Goal: Find specific page/section: Find specific page/section

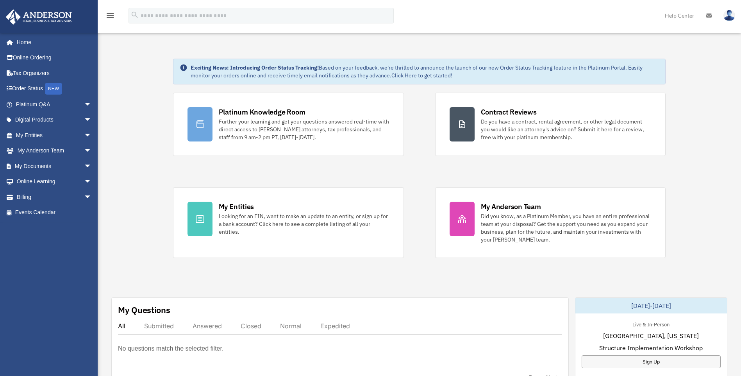
click at [42, 102] on link "Platinum Q&A arrow_drop_down" at bounding box center [54, 105] width 98 height 16
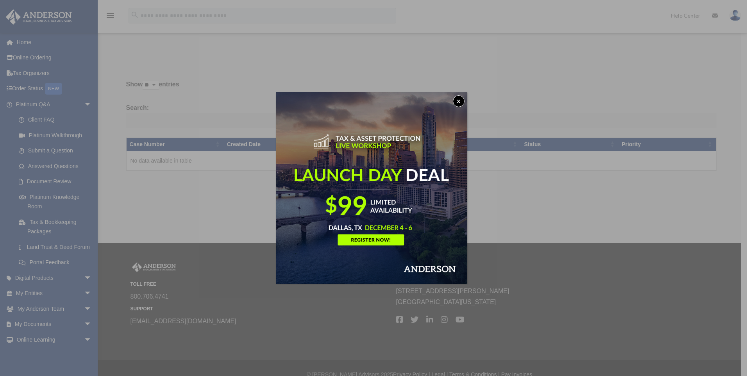
click at [463, 102] on button "x" at bounding box center [459, 101] width 12 height 12
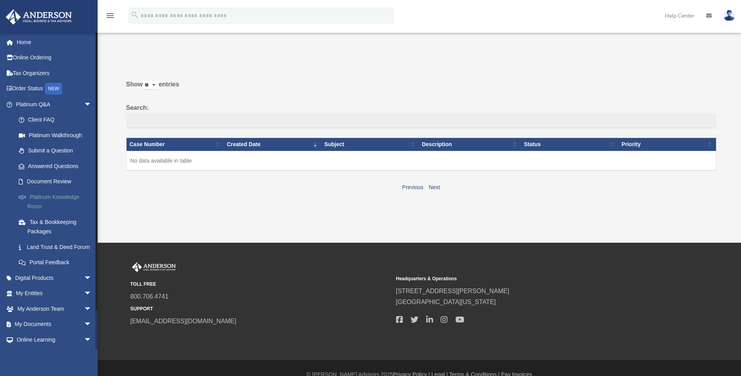
click at [50, 195] on link "Platinum Knowledge Room" at bounding box center [57, 201] width 93 height 25
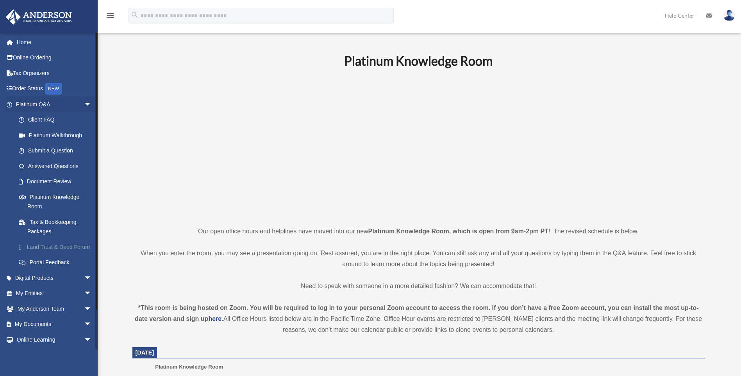
click at [35, 252] on link "Land Trust & Deed Forum" at bounding box center [57, 247] width 93 height 16
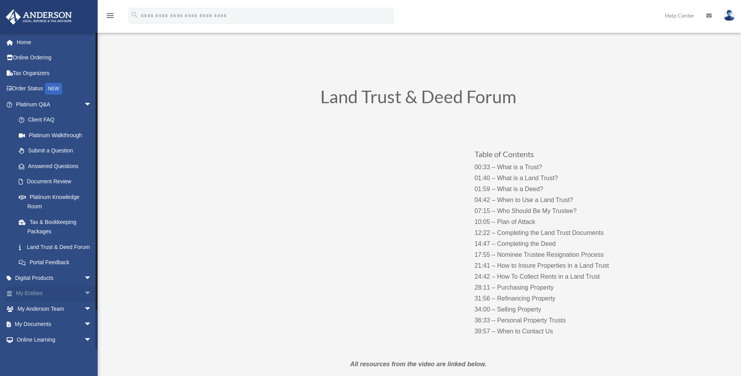
click at [32, 301] on link "My Entities arrow_drop_down" at bounding box center [54, 294] width 98 height 16
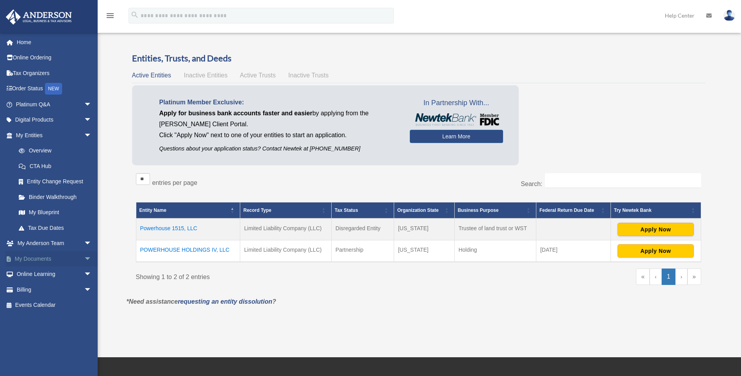
click at [36, 258] on link "My Documents arrow_drop_down" at bounding box center [54, 259] width 98 height 16
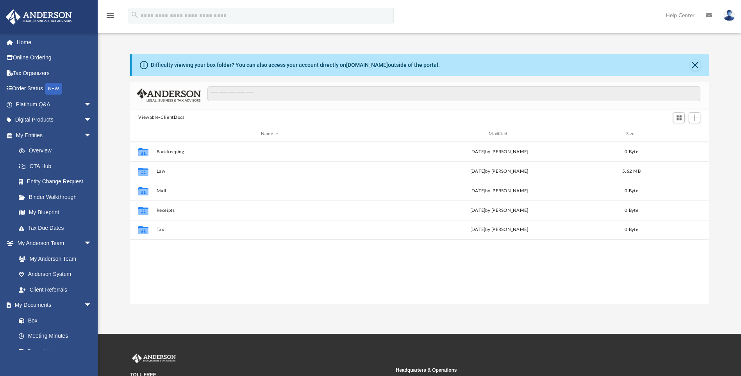
scroll to position [172, 574]
click at [38, 335] on link "Meeting Minutes" at bounding box center [57, 336] width 93 height 16
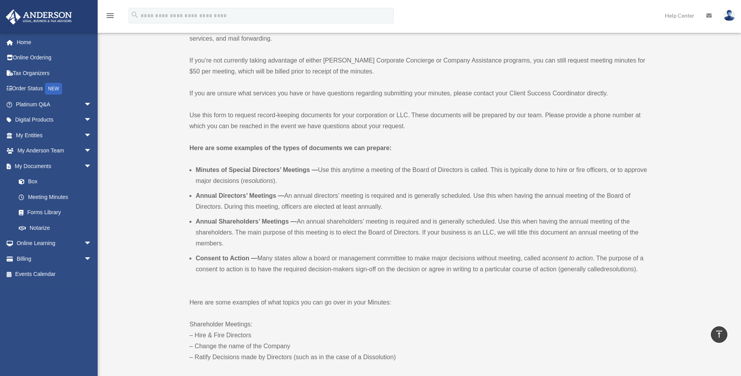
scroll to position [117, 0]
click at [41, 245] on link "Online Learning arrow_drop_down" at bounding box center [54, 244] width 98 height 16
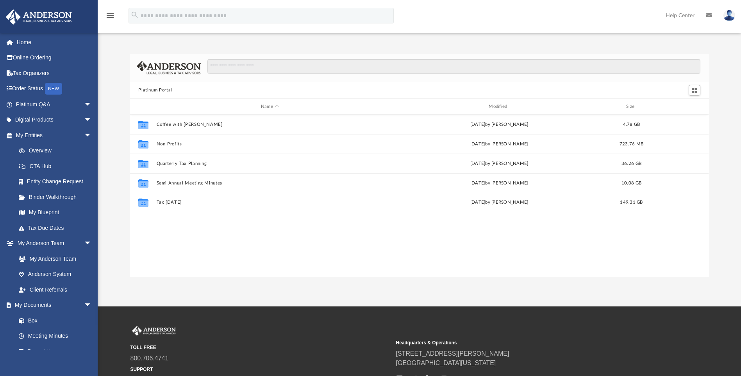
scroll to position [172, 574]
click at [38, 196] on link "Binder Walkthrough" at bounding box center [57, 197] width 93 height 16
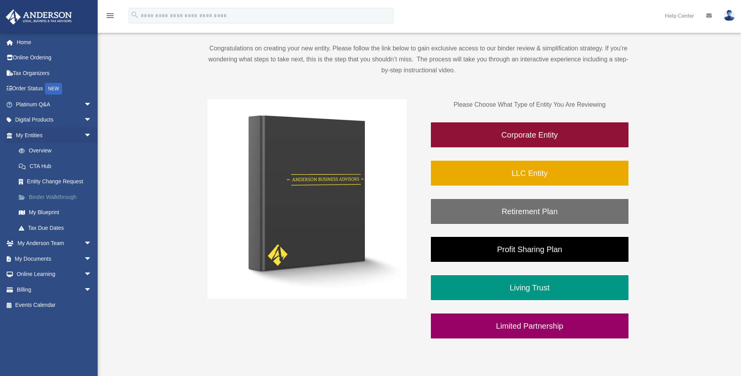
scroll to position [78, 0]
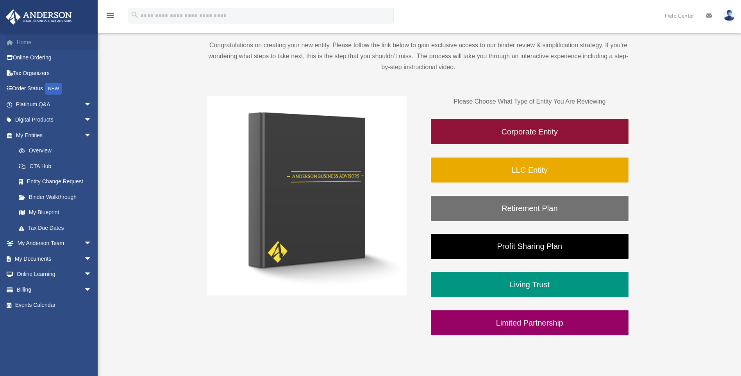
click at [23, 40] on link "Home" at bounding box center [54, 42] width 98 height 16
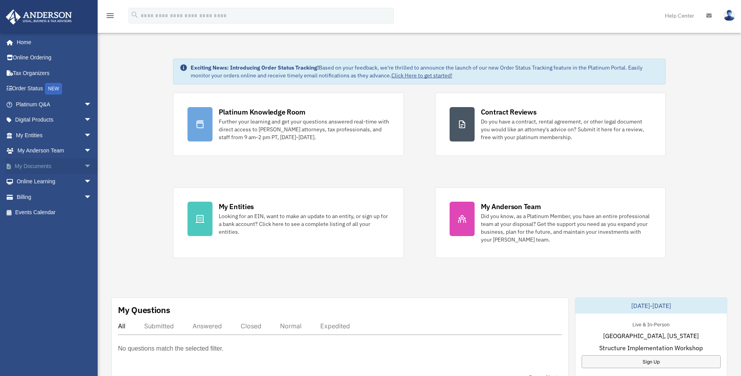
click at [27, 165] on link "My Documents arrow_drop_down" at bounding box center [54, 166] width 98 height 16
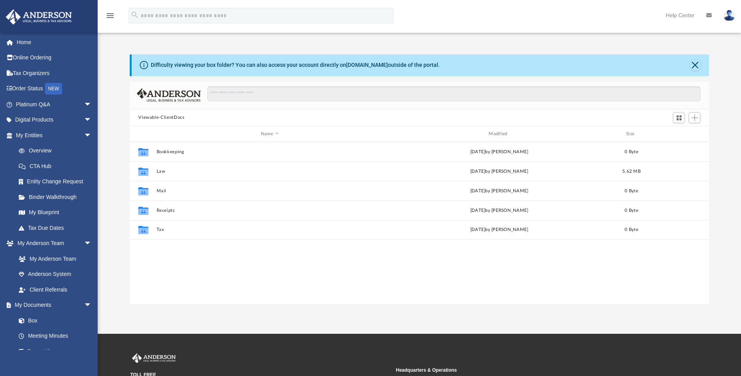
scroll to position [172, 574]
click at [27, 321] on span at bounding box center [25, 320] width 5 height 5
click at [32, 319] on link "Box" at bounding box center [57, 321] width 93 height 16
click at [30, 322] on link "Box" at bounding box center [57, 321] width 93 height 16
click at [727, 16] on img at bounding box center [730, 15] width 12 height 11
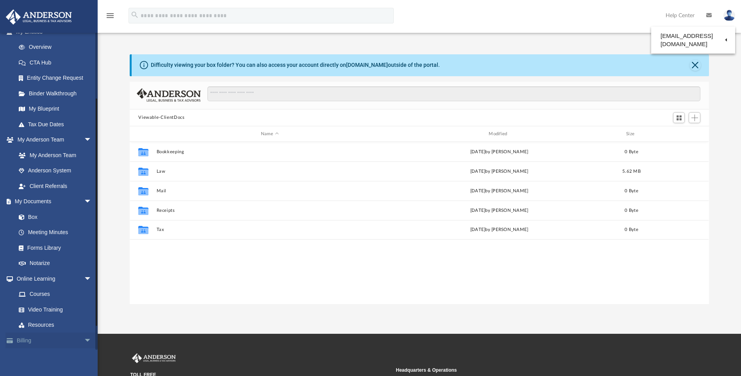
scroll to position [119, 0]
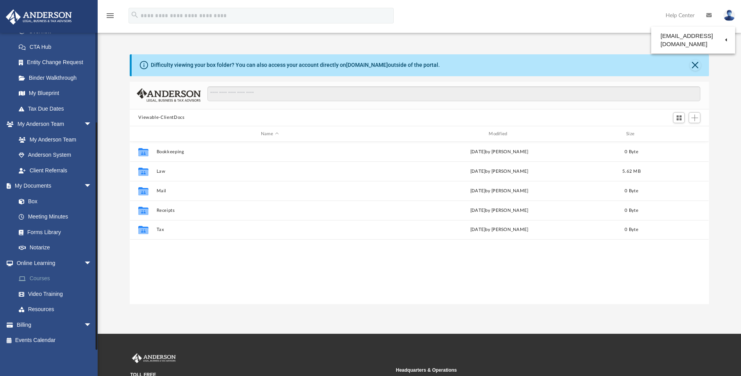
click at [33, 276] on link "Courses" at bounding box center [57, 279] width 93 height 16
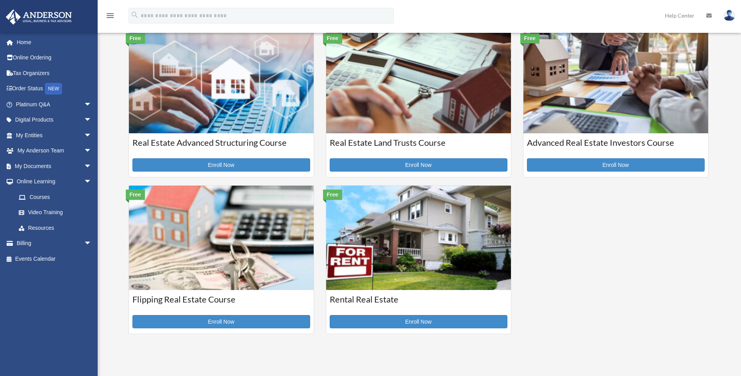
scroll to position [195, 0]
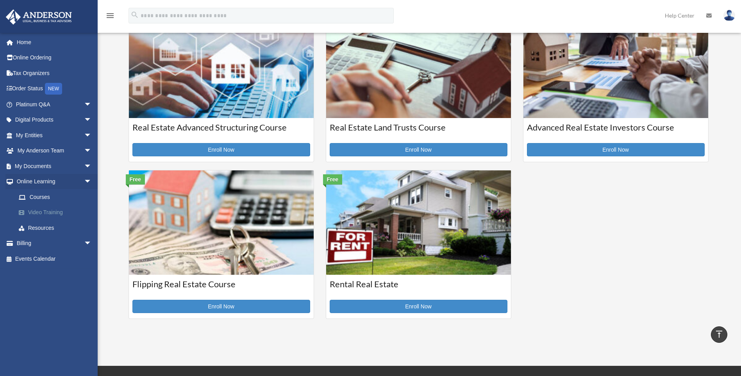
click at [41, 211] on link "Video Training" at bounding box center [57, 213] width 93 height 16
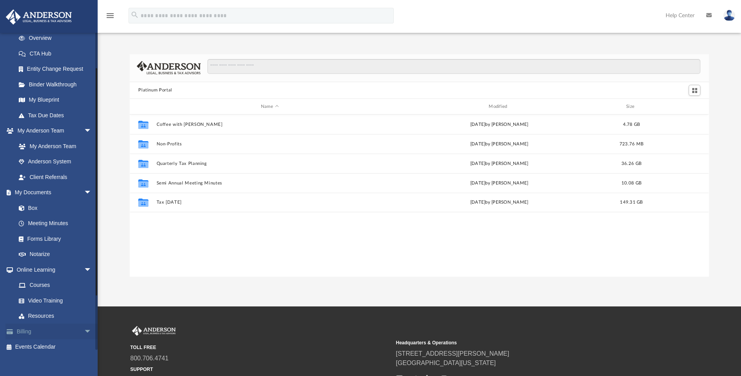
scroll to position [117, 0]
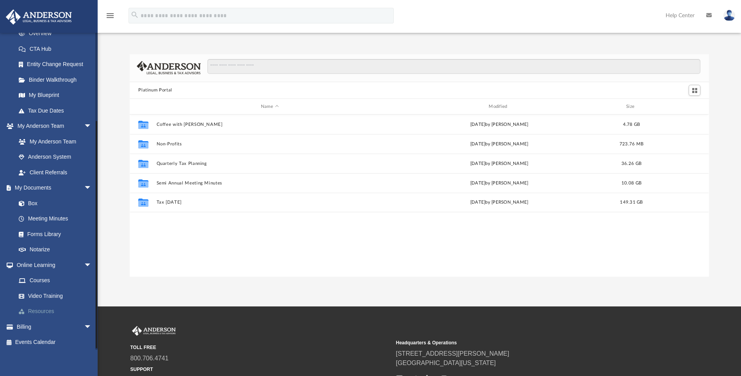
click at [26, 309] on span at bounding box center [25, 311] width 5 height 5
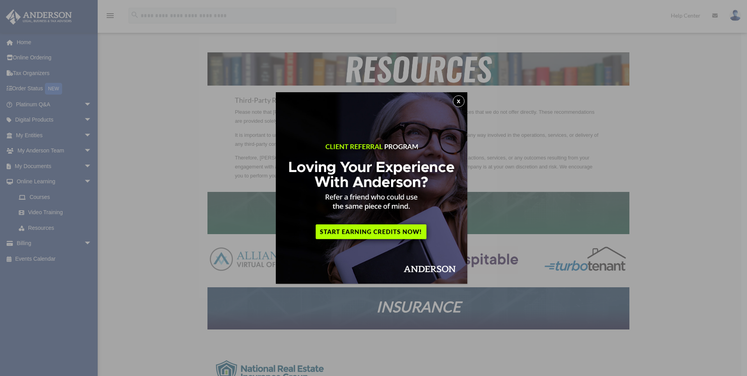
click at [461, 102] on button "x" at bounding box center [459, 101] width 12 height 12
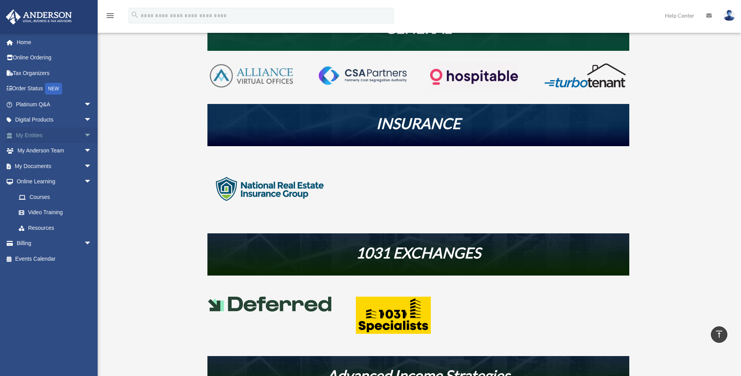
scroll to position [156, 0]
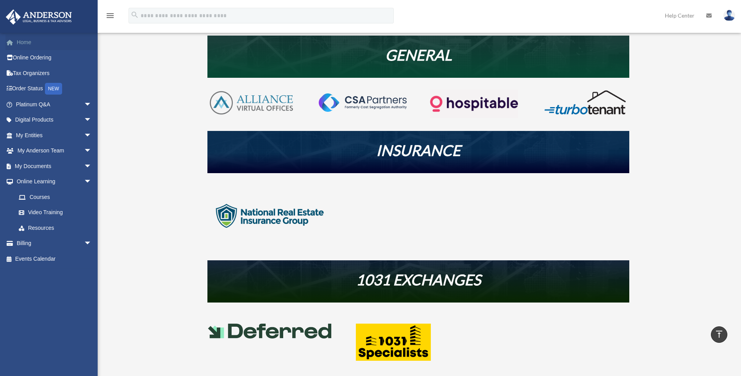
click at [20, 41] on link "Home" at bounding box center [54, 42] width 98 height 16
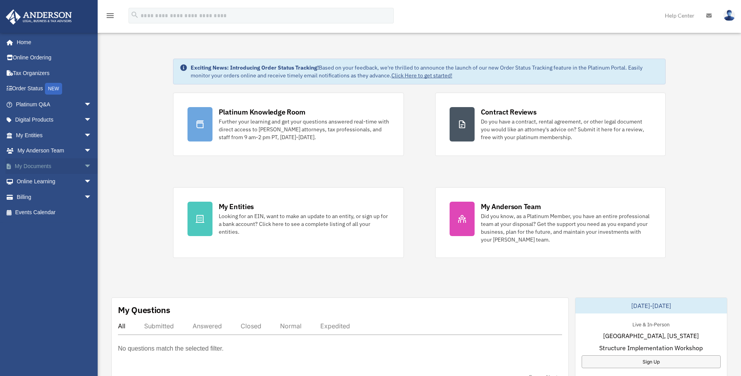
click at [23, 165] on link "My Documents arrow_drop_down" at bounding box center [54, 166] width 98 height 16
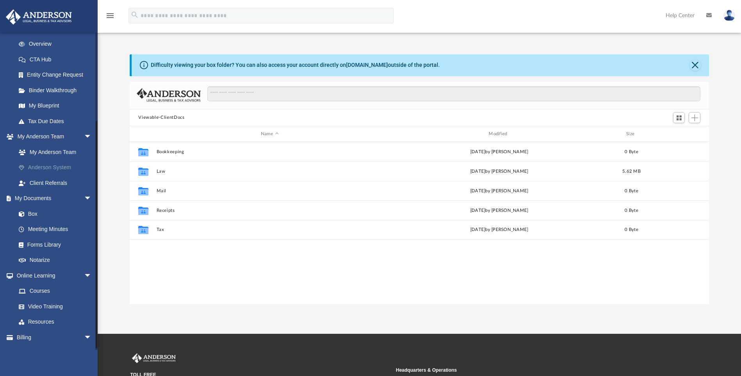
scroll to position [117, 0]
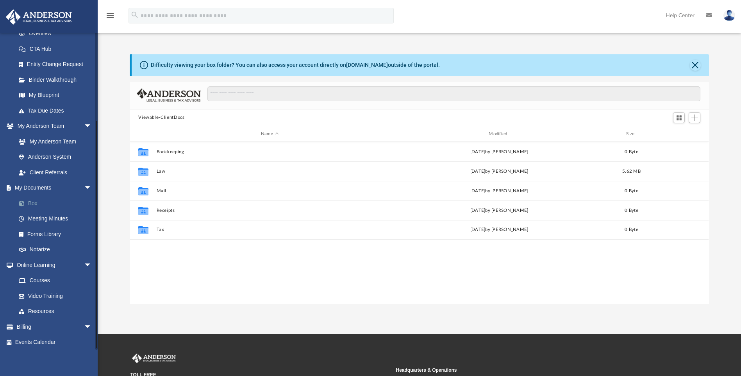
click at [30, 203] on link "Box" at bounding box center [57, 203] width 93 height 16
click at [26, 202] on span at bounding box center [25, 203] width 5 height 5
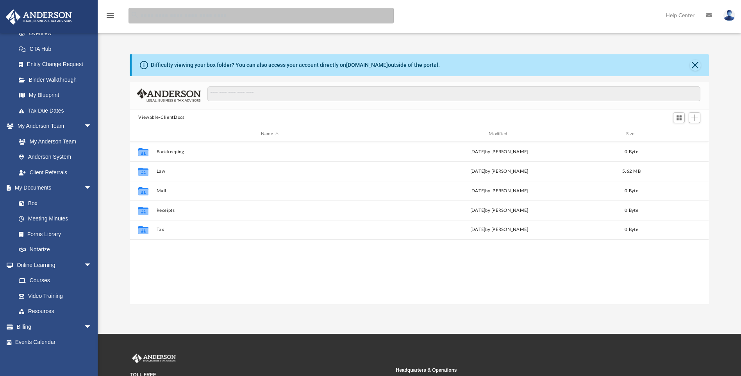
click at [192, 16] on input "search" at bounding box center [261, 16] width 265 height 16
type input "*******"
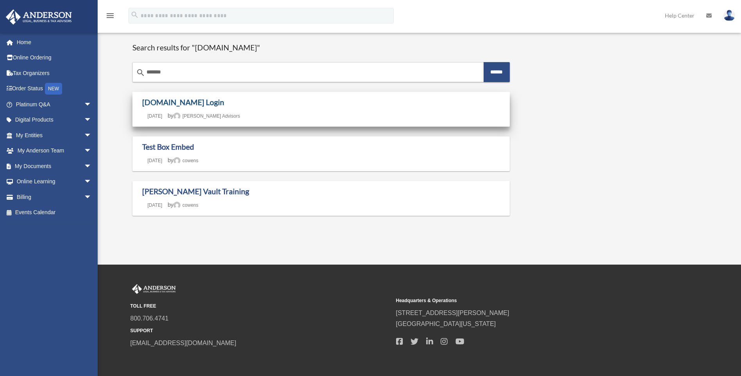
click at [167, 105] on link "[DOMAIN_NAME] Login" at bounding box center [183, 102] width 82 height 9
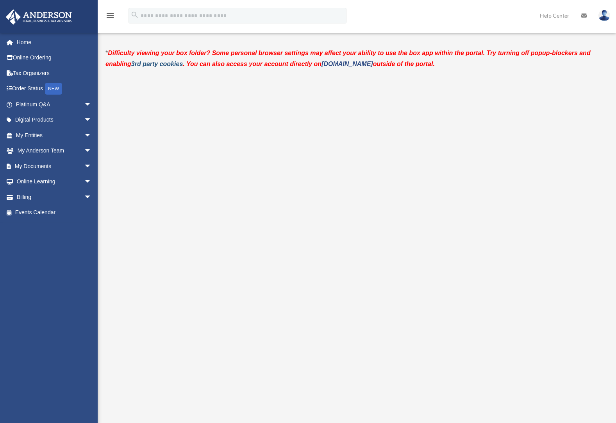
click at [159, 64] on link "3rd party cookies" at bounding box center [157, 64] width 52 height 7
